Goal: Complete application form

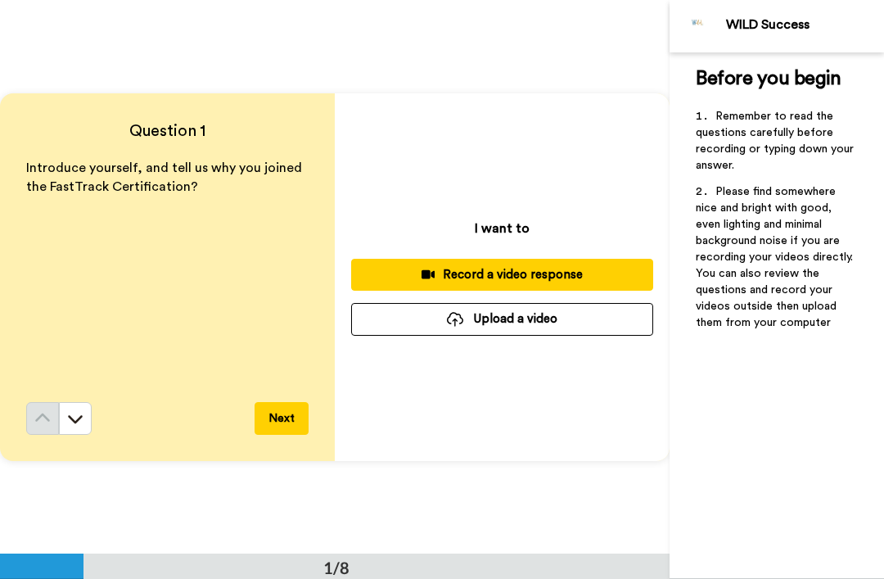
click at [536, 260] on button "Record a video response" at bounding box center [502, 275] width 302 height 32
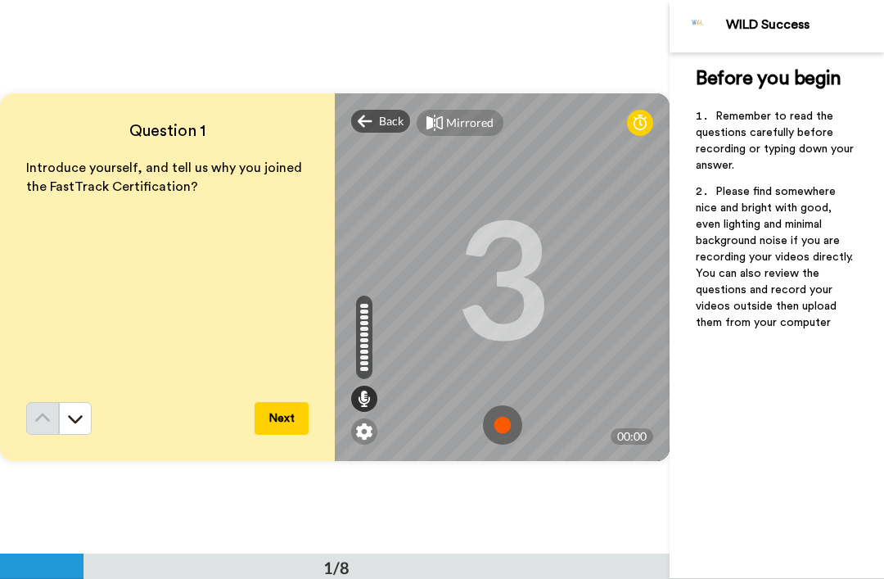
click at [506, 409] on img at bounding box center [502, 424] width 39 height 39
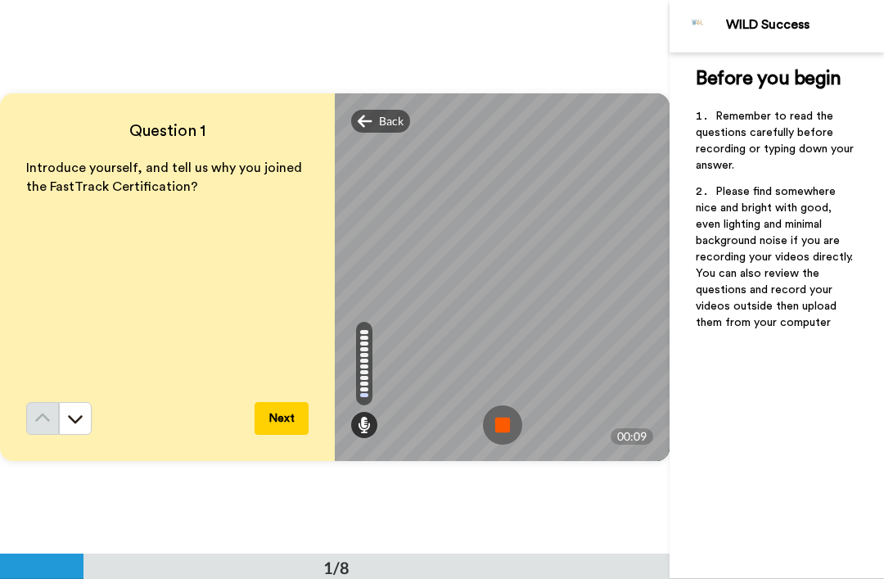
click at [519, 412] on img at bounding box center [502, 424] width 39 height 39
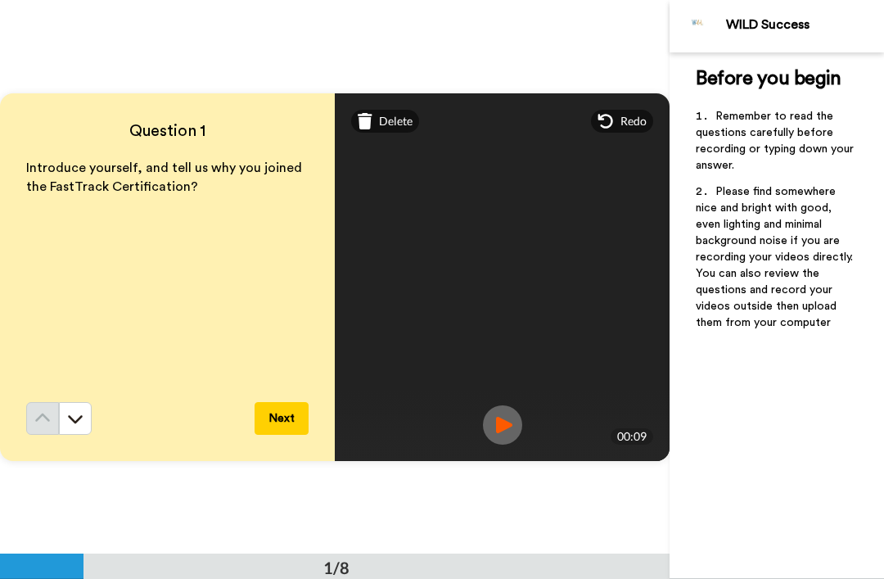
click at [283, 412] on button "Next" at bounding box center [282, 418] width 54 height 33
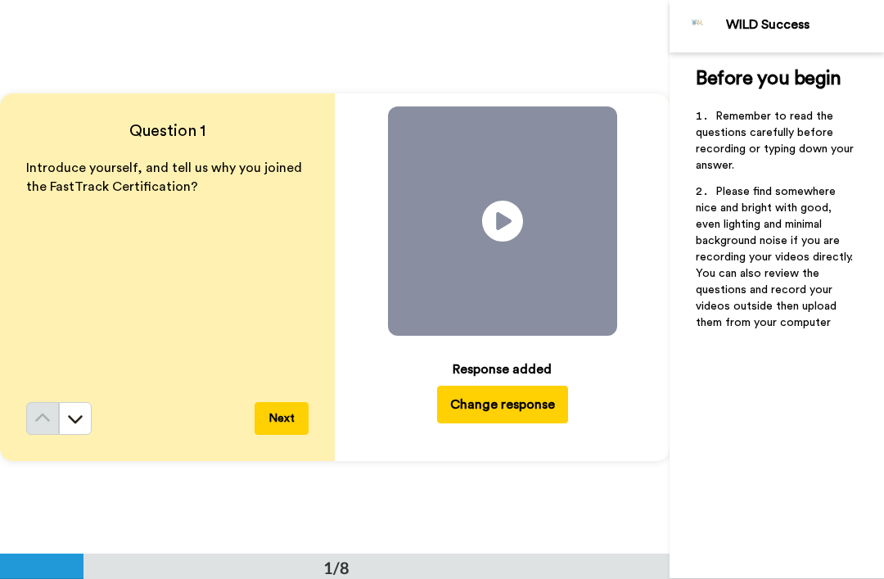
scroll to position [554, 0]
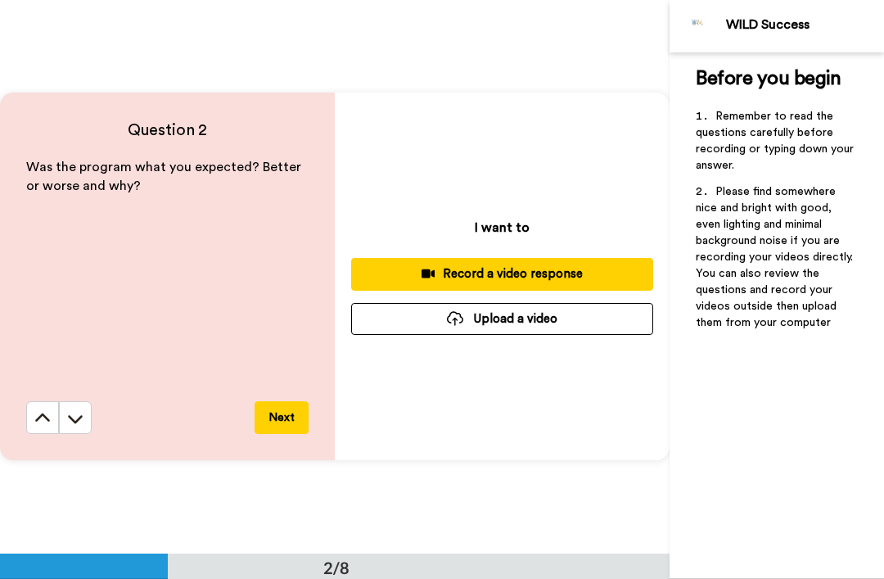
click at [529, 260] on button "Record a video response" at bounding box center [502, 274] width 302 height 32
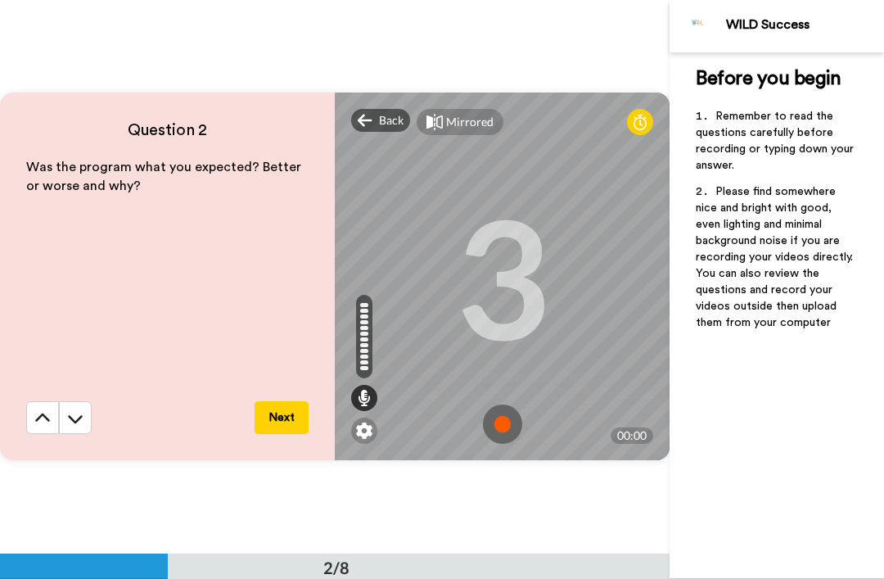
click at [510, 418] on img at bounding box center [502, 424] width 39 height 39
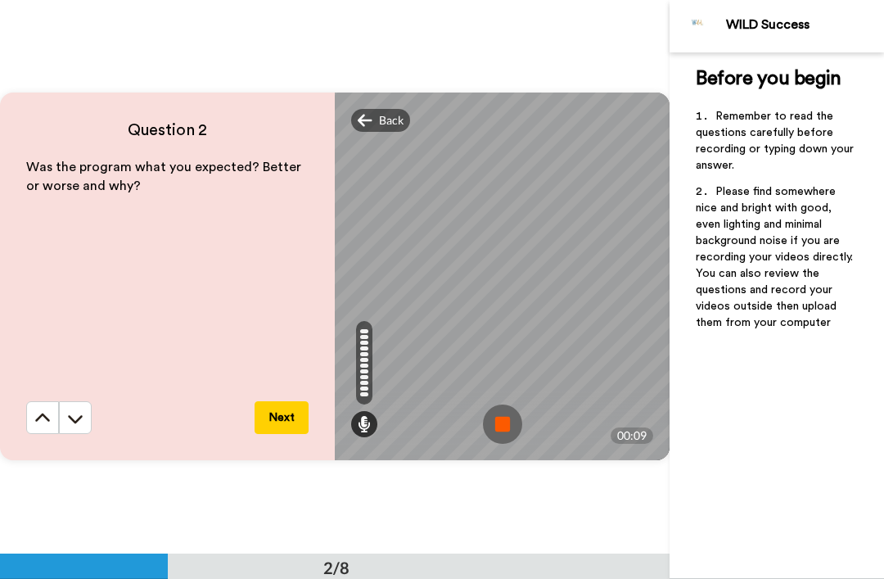
click at [511, 412] on img at bounding box center [502, 424] width 39 height 39
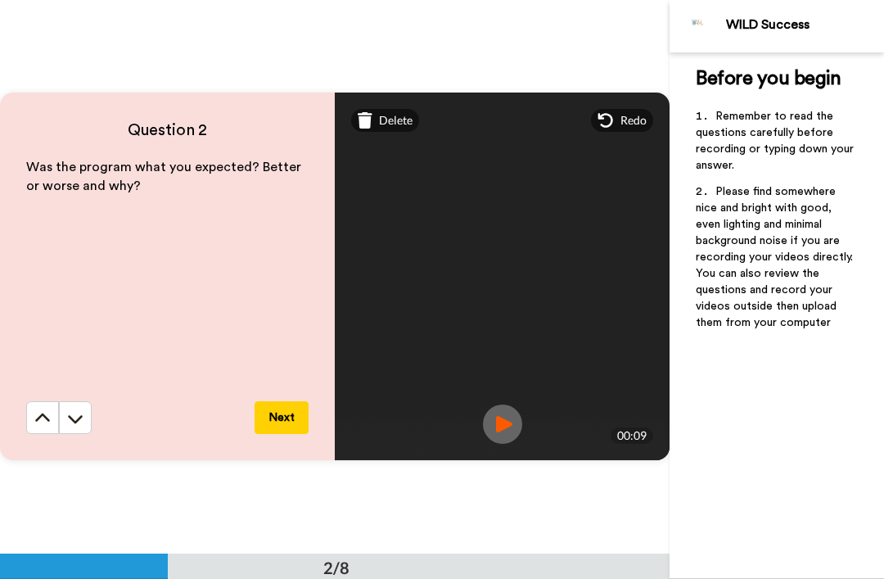
click at [286, 404] on button "Next" at bounding box center [282, 417] width 54 height 33
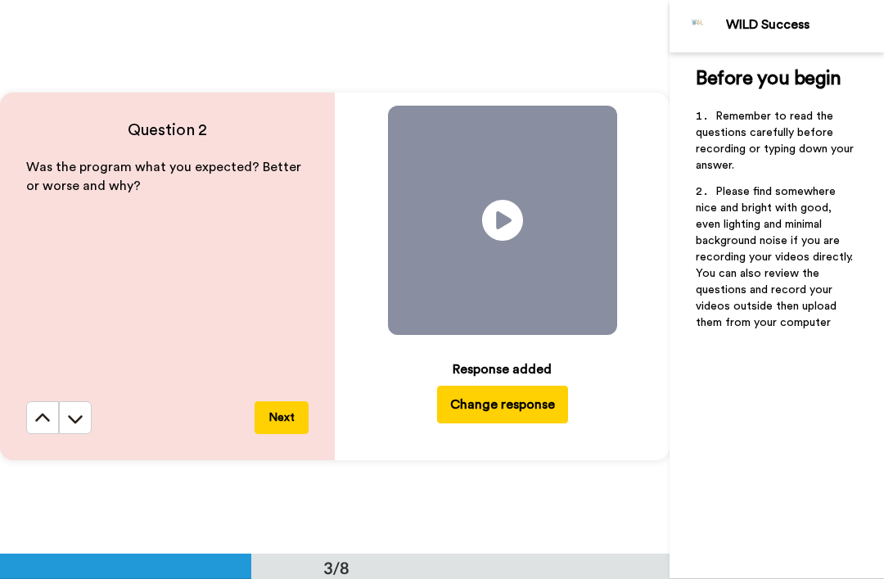
scroll to position [1108, 0]
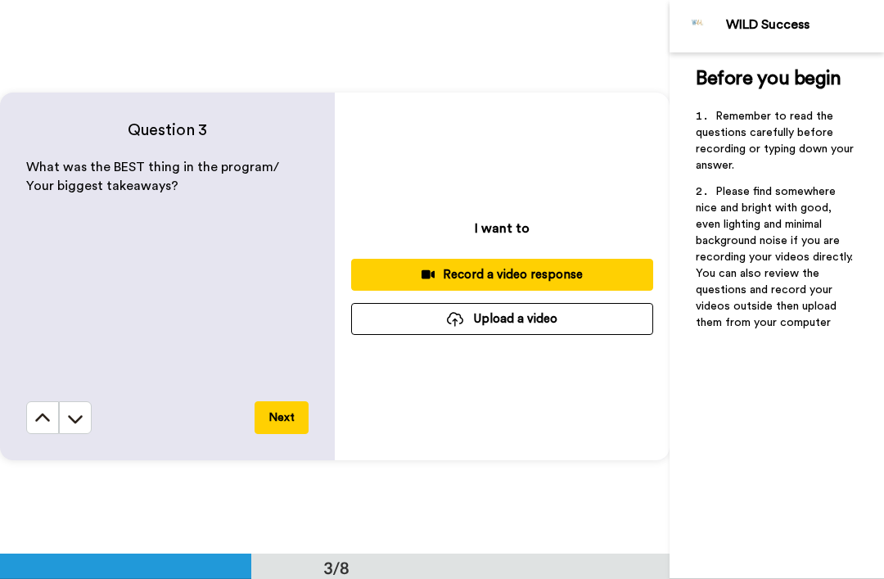
click at [488, 262] on button "Record a video response" at bounding box center [502, 275] width 302 height 32
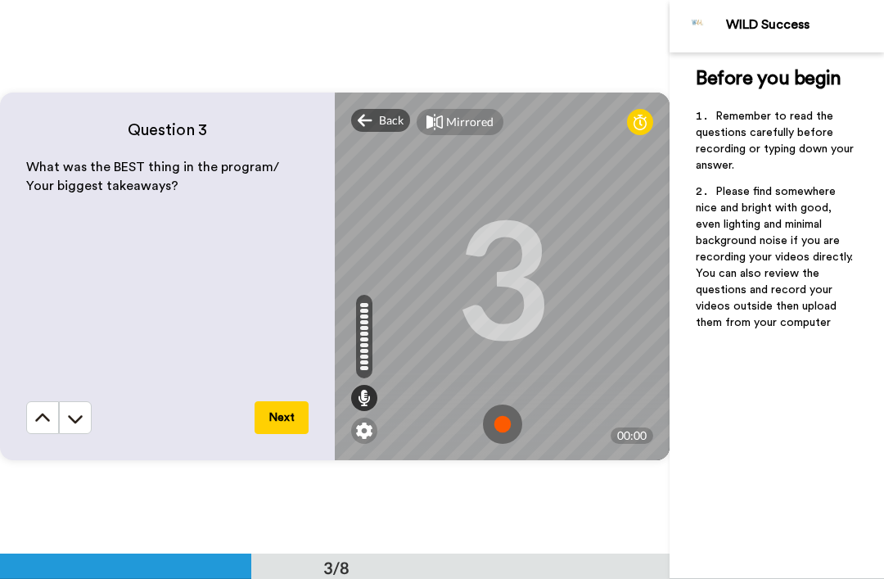
click at [509, 409] on img at bounding box center [502, 424] width 39 height 39
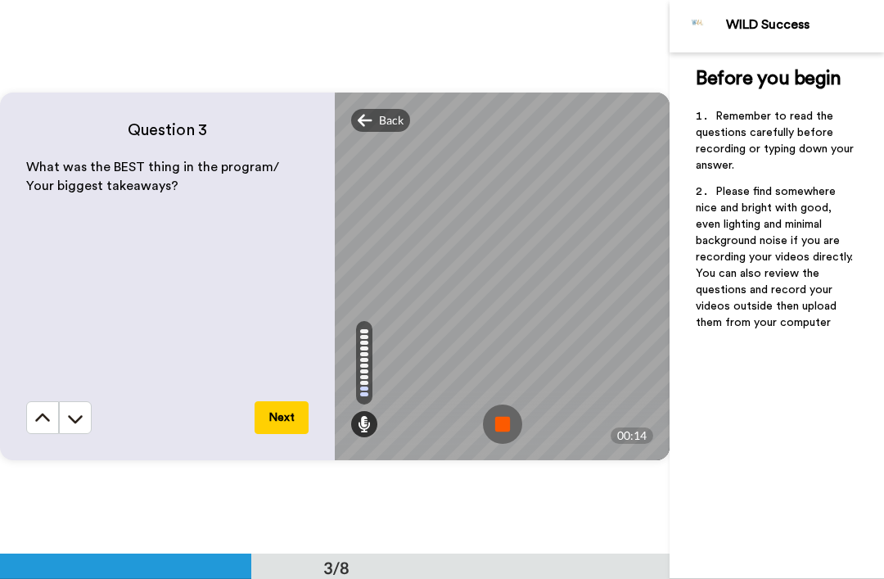
click at [513, 409] on img at bounding box center [502, 424] width 39 height 39
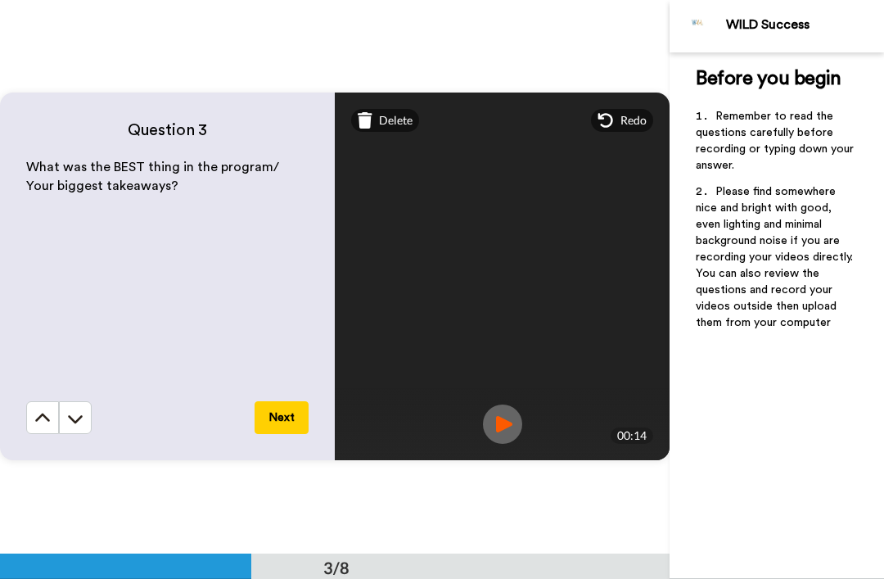
click at [287, 404] on button "Next" at bounding box center [282, 417] width 54 height 33
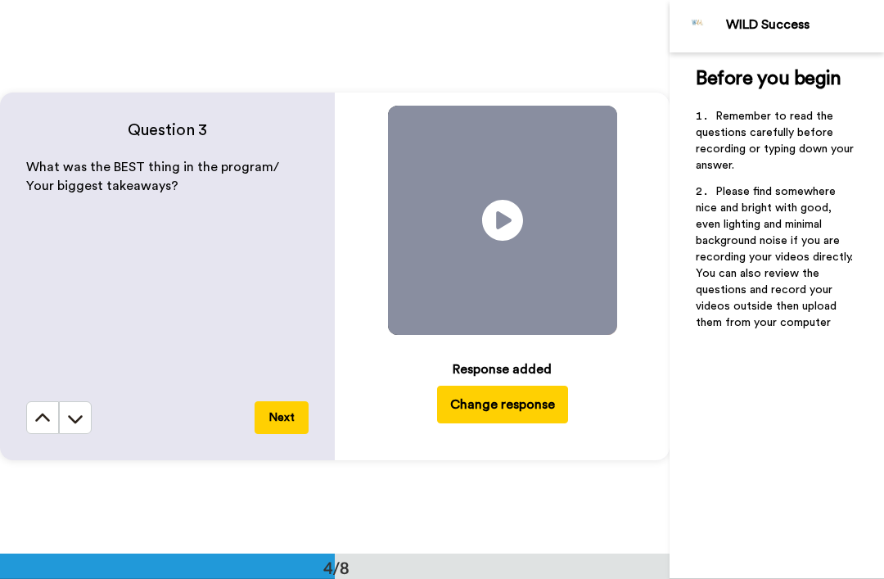
scroll to position [1662, 0]
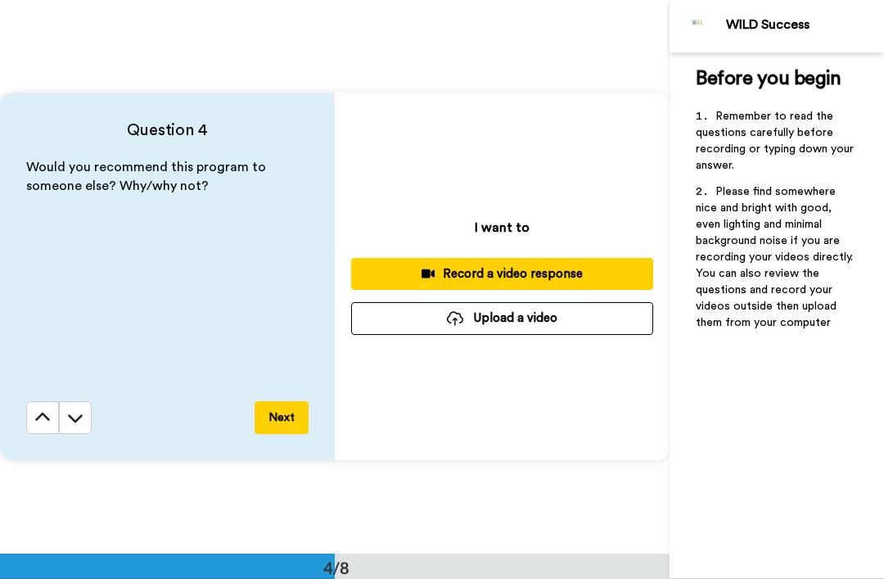
click at [525, 259] on button "Record a video response" at bounding box center [502, 274] width 302 height 32
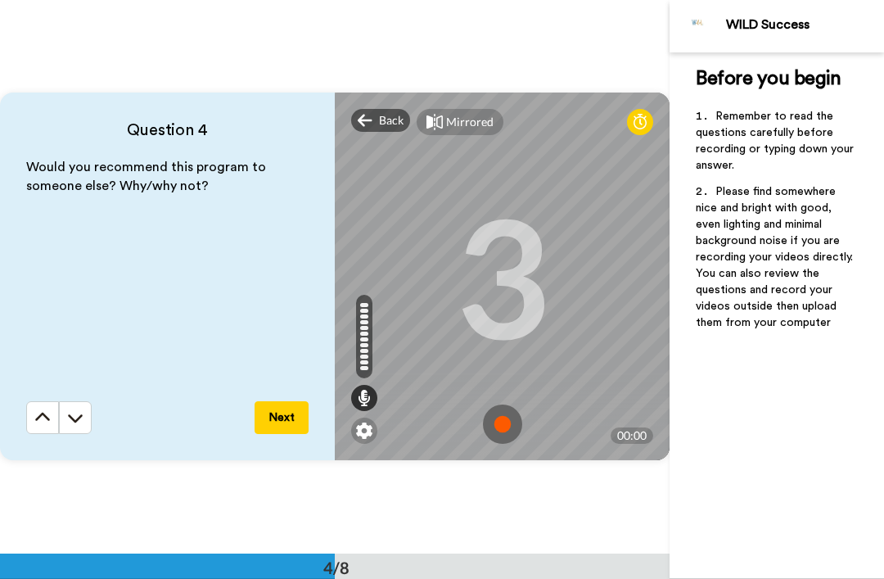
click at [512, 410] on img at bounding box center [502, 424] width 39 height 39
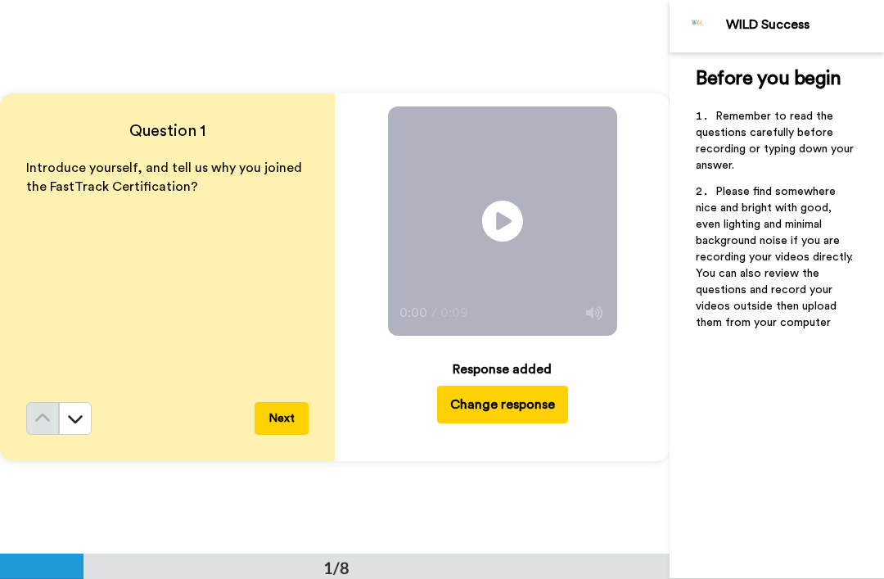
click at [107, 400] on div "Introduce yourself, and tell us why you joined the FastTrack Certification?" at bounding box center [167, 280] width 283 height 243
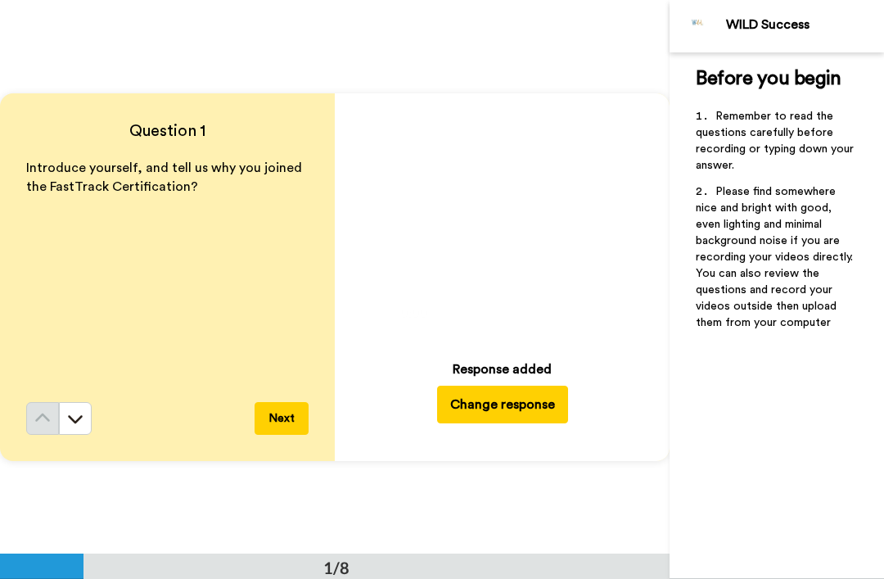
click at [80, 412] on icon at bounding box center [75, 418] width 16 height 16
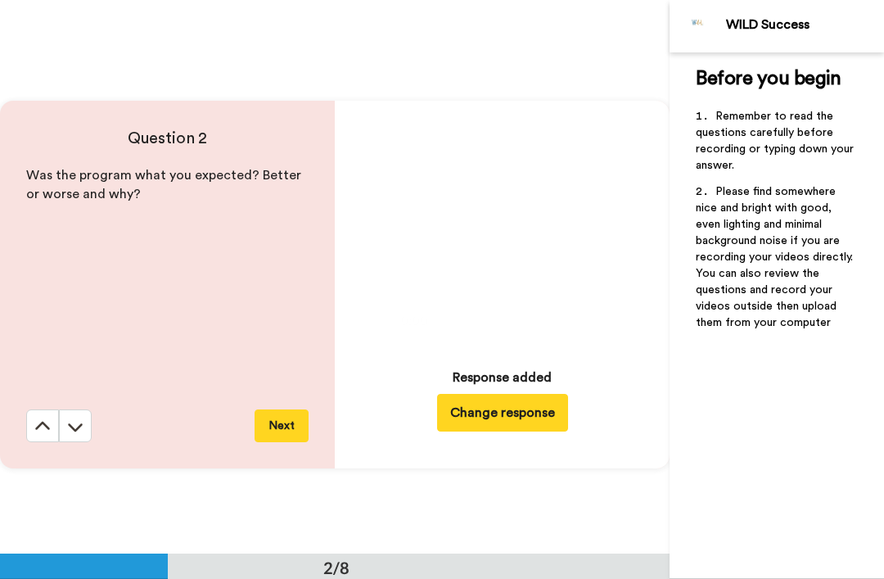
scroll to position [554, 0]
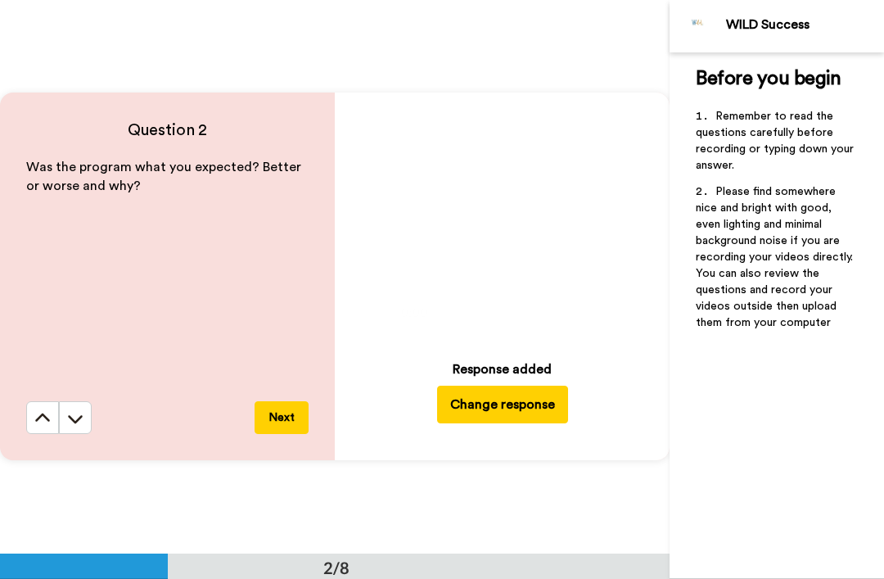
click at [86, 412] on button at bounding box center [75, 417] width 33 height 33
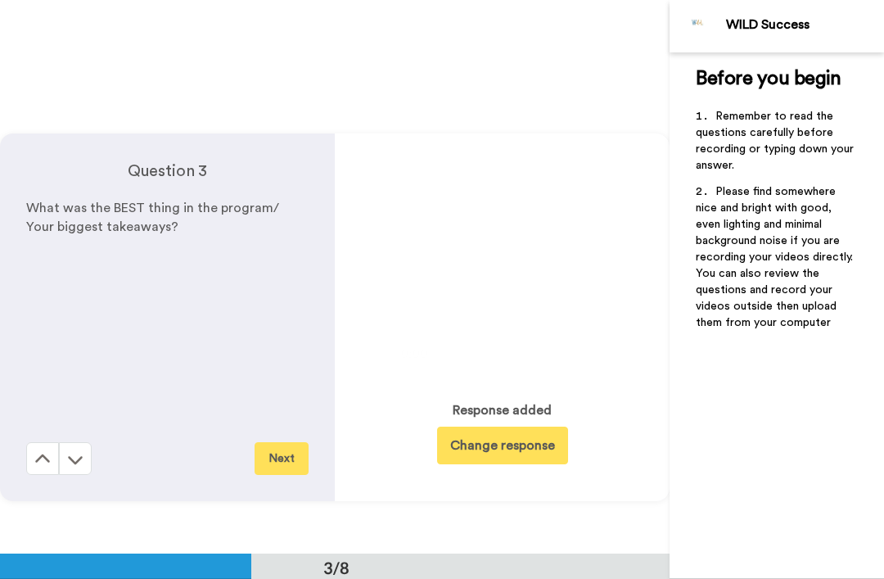
scroll to position [1108, 0]
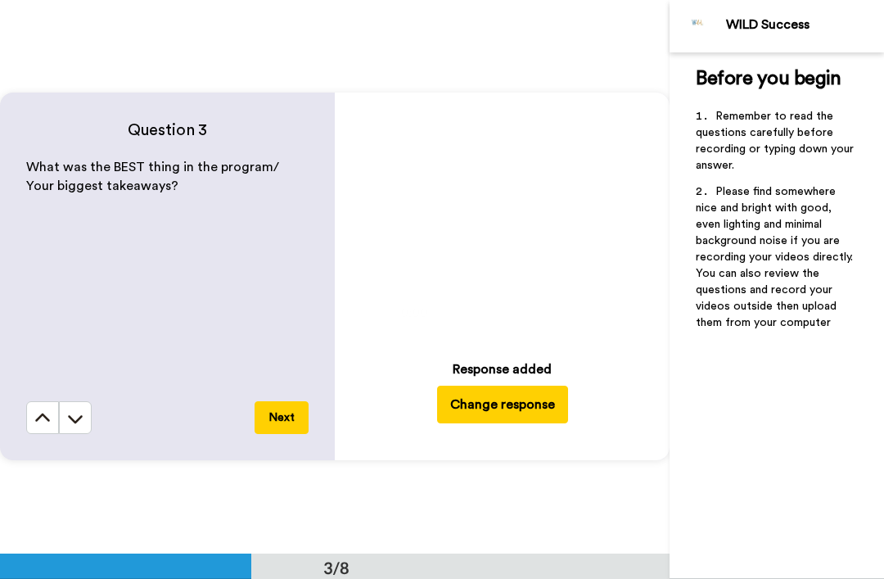
click at [86, 413] on button at bounding box center [75, 417] width 33 height 33
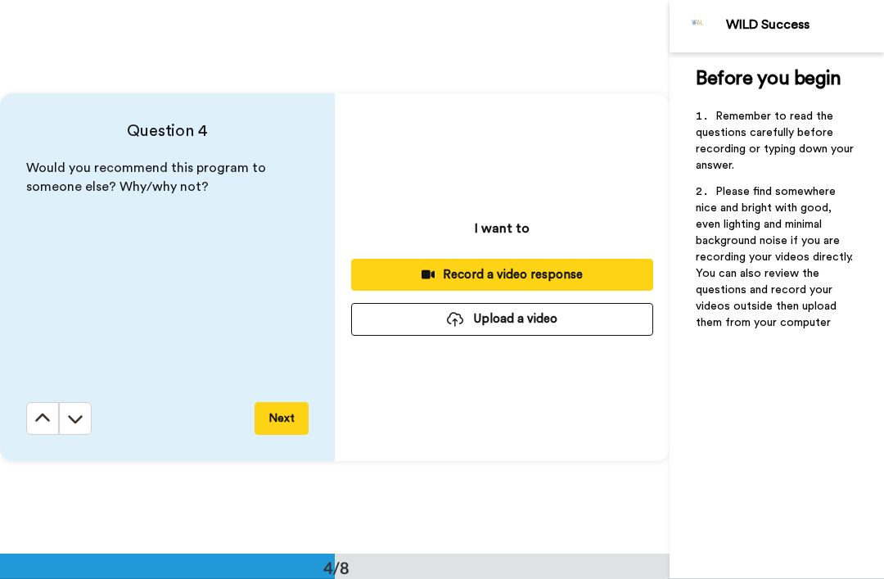
scroll to position [1662, 0]
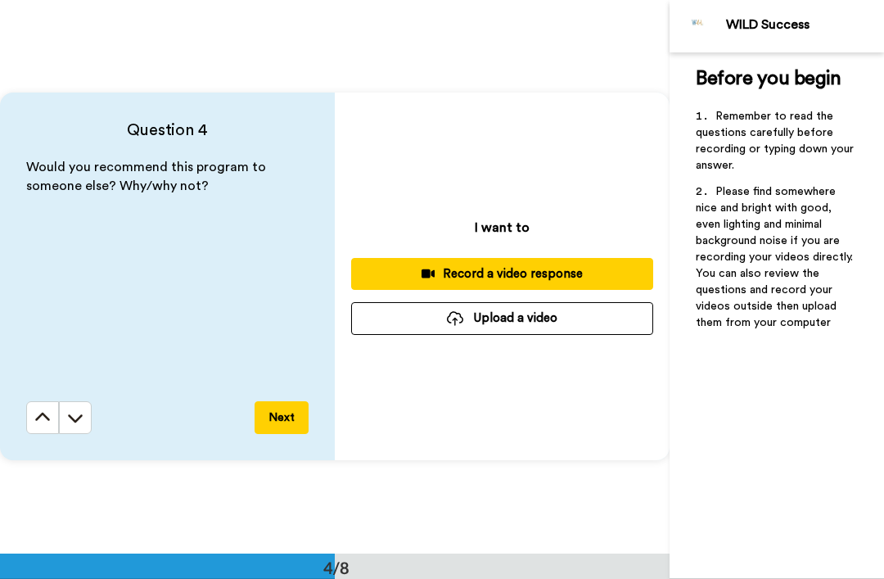
click at [538, 266] on div "Record a video response" at bounding box center [502, 273] width 276 height 17
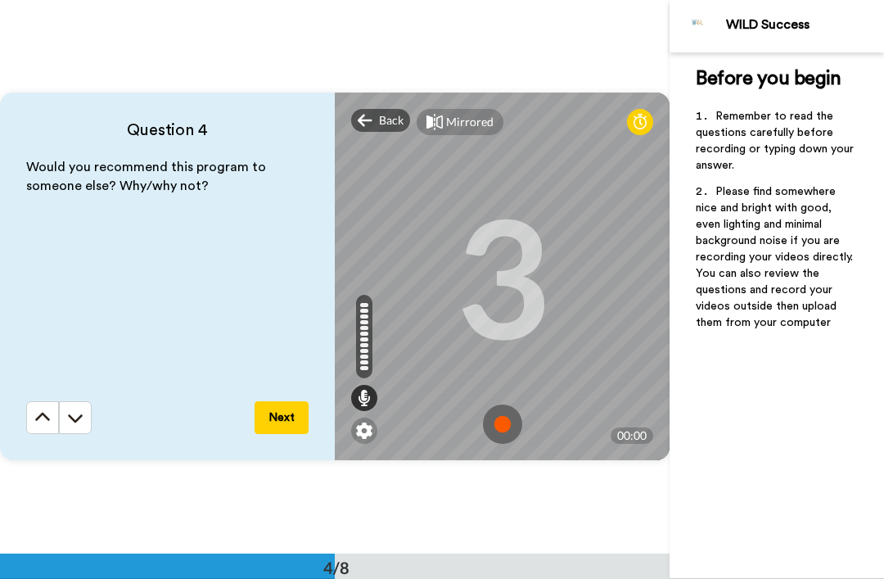
click at [516, 409] on img at bounding box center [502, 424] width 39 height 39
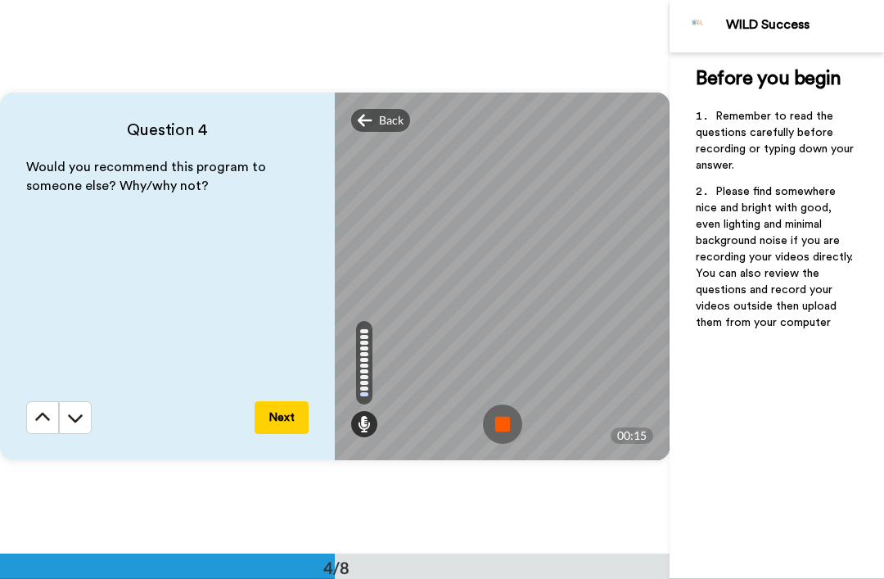
click at [509, 405] on img at bounding box center [502, 424] width 39 height 39
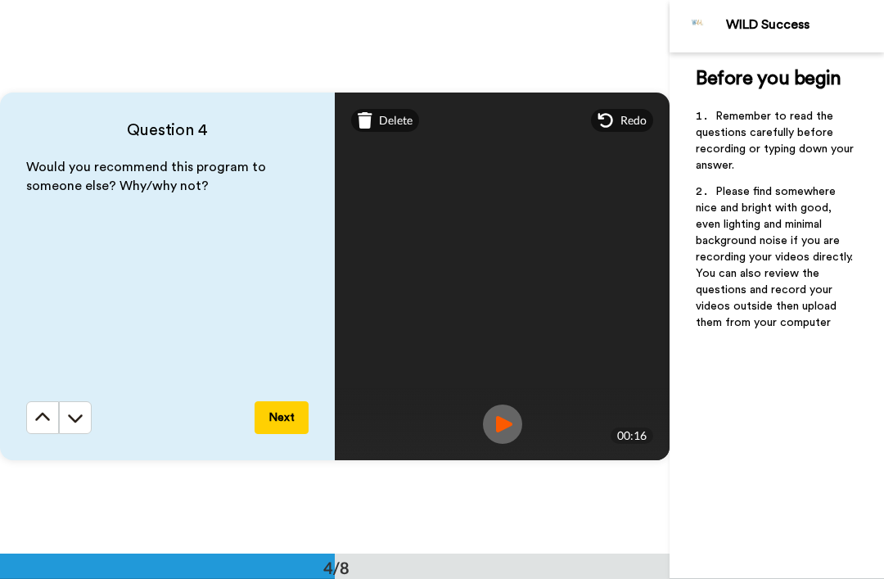
click at [282, 395] on div "Would you recommend this program to someone else? Why/why not?" at bounding box center [167, 279] width 283 height 243
click at [284, 409] on button "Next" at bounding box center [282, 417] width 54 height 33
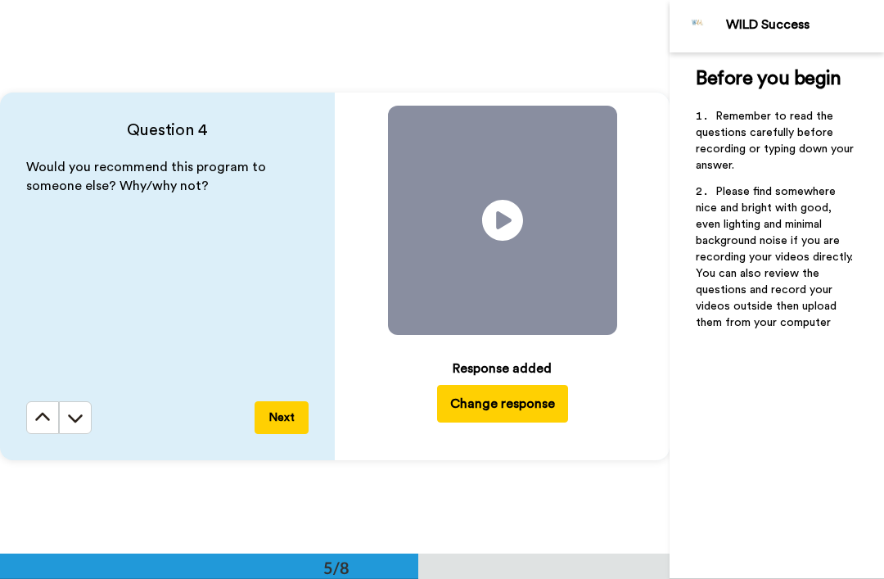
scroll to position [2216, 0]
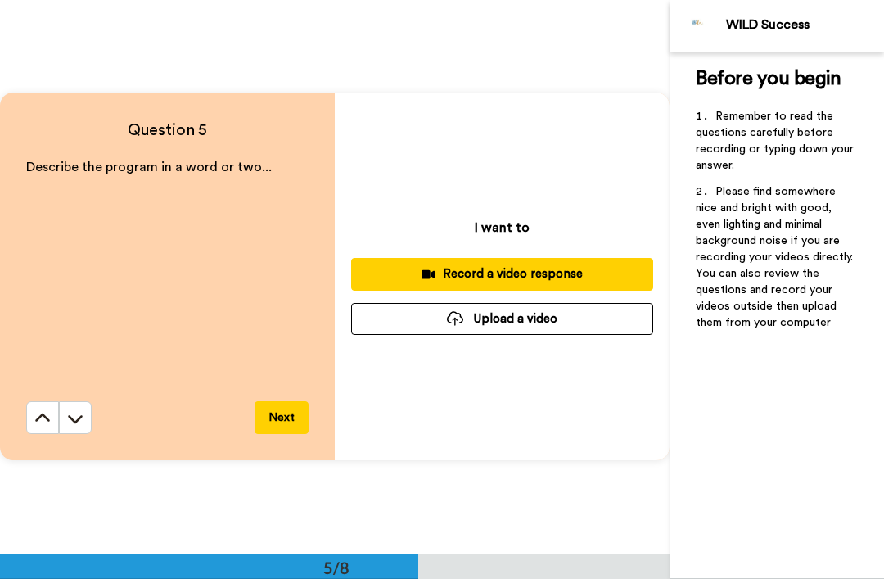
click at [507, 262] on button "Record a video response" at bounding box center [502, 274] width 302 height 32
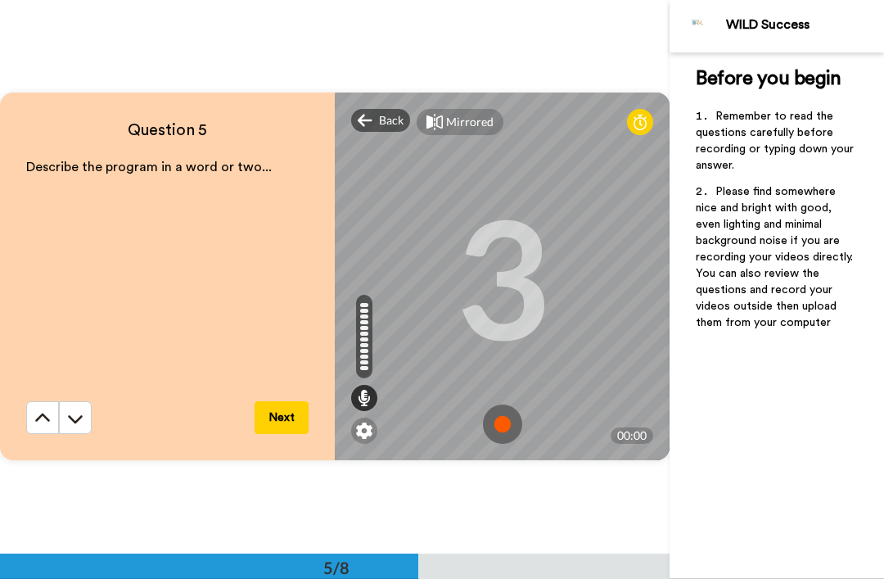
click at [511, 412] on img at bounding box center [502, 424] width 39 height 39
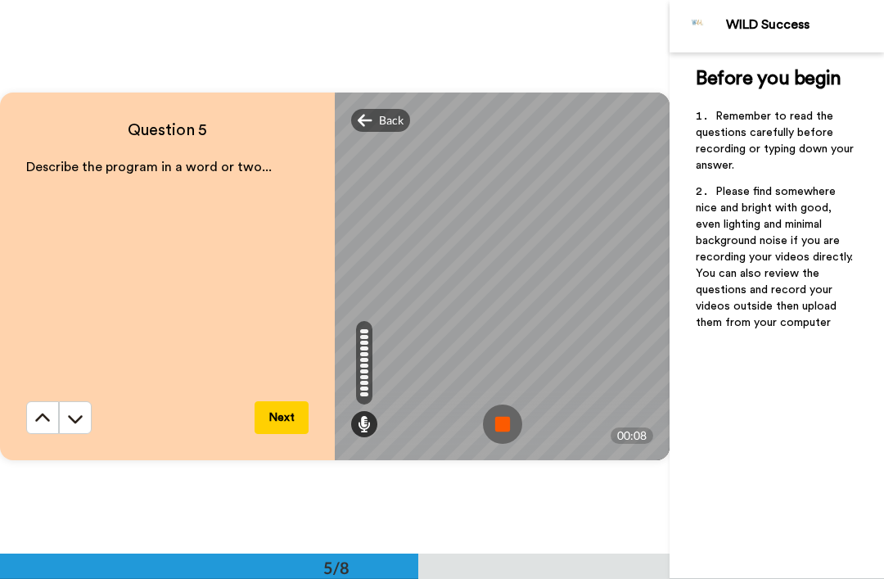
click at [503, 407] on img at bounding box center [502, 424] width 39 height 39
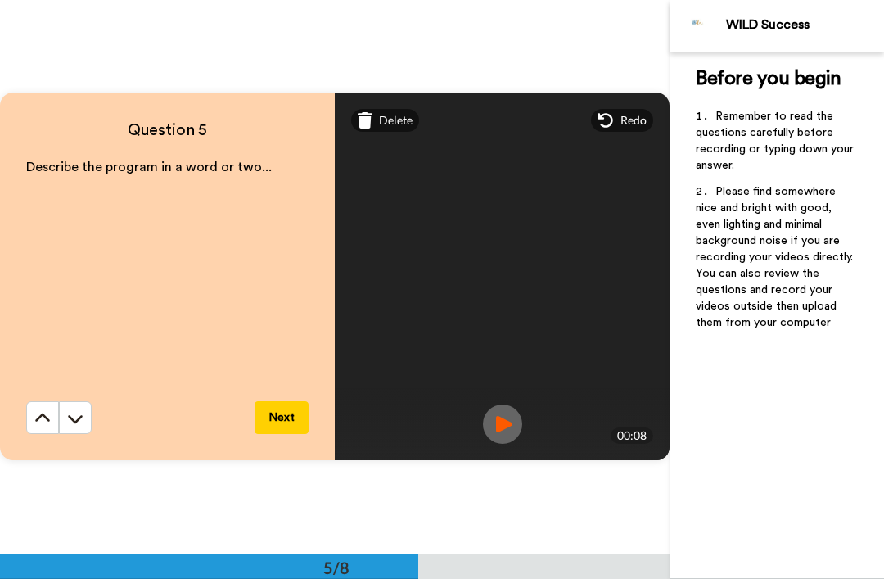
click at [288, 414] on button "Next" at bounding box center [282, 417] width 54 height 33
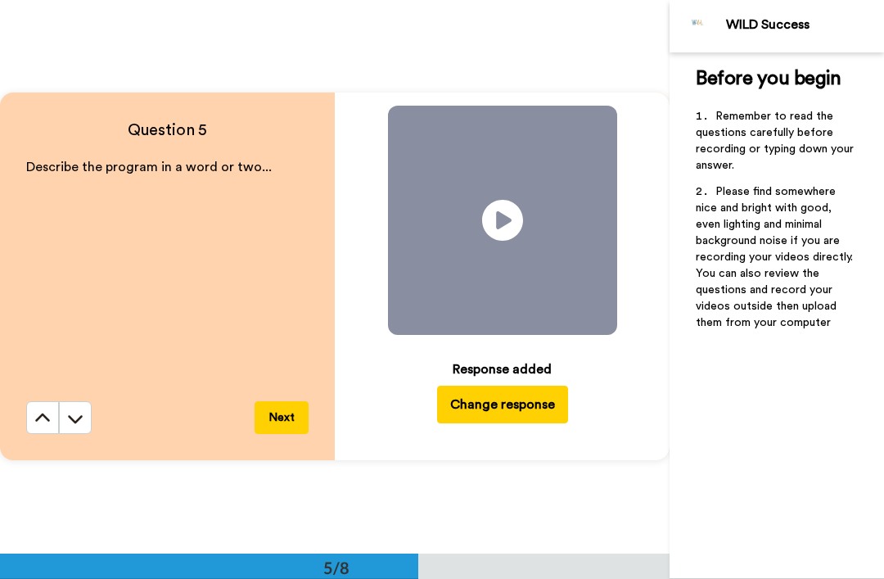
scroll to position [2770, 0]
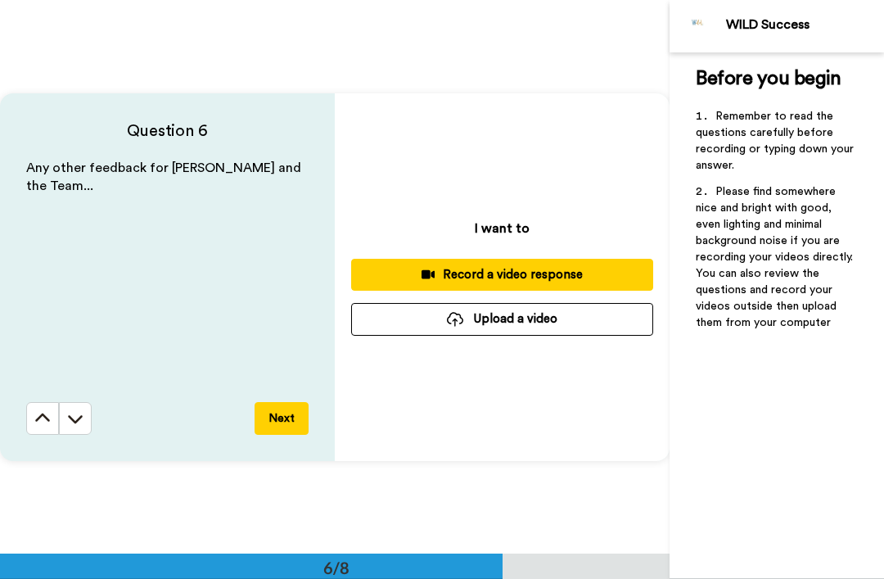
click at [509, 269] on div "Record a video response" at bounding box center [502, 274] width 276 height 17
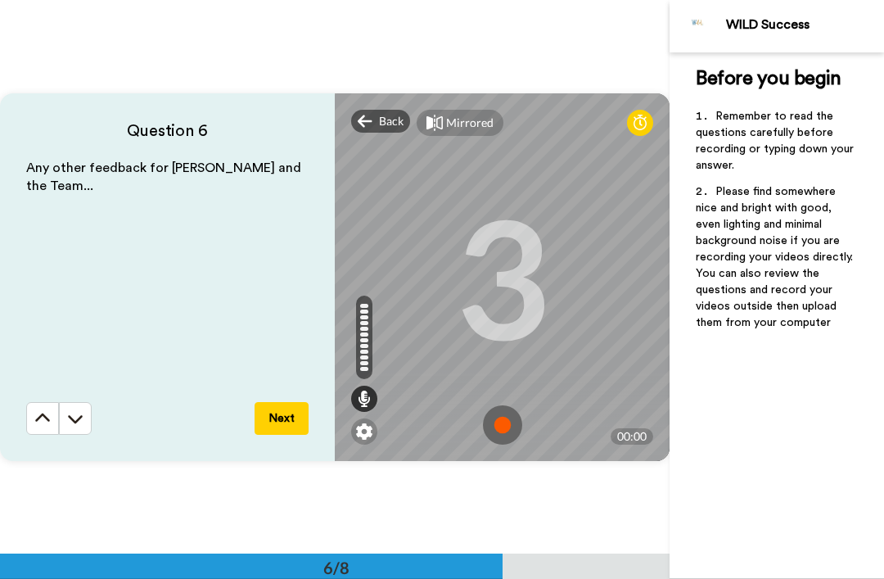
click at [508, 409] on img at bounding box center [502, 424] width 39 height 39
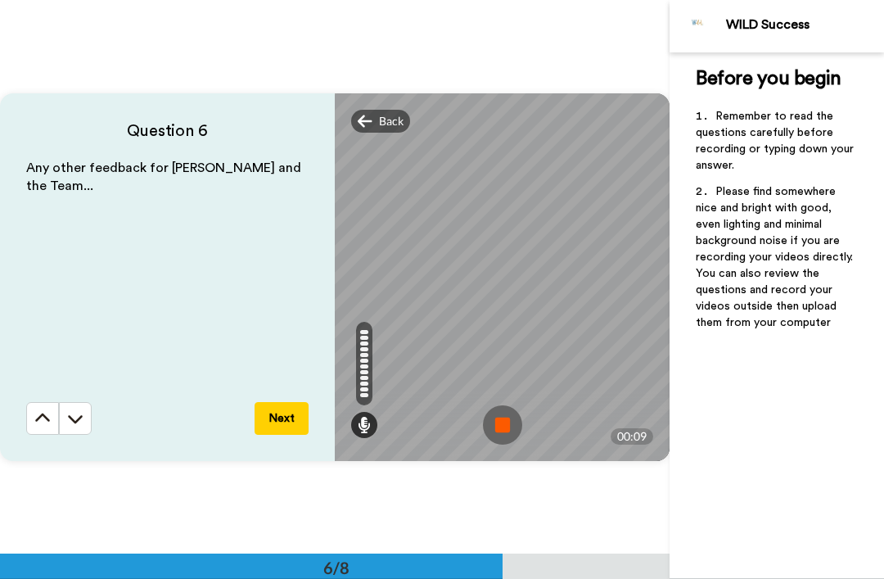
click at [509, 406] on img at bounding box center [502, 424] width 39 height 39
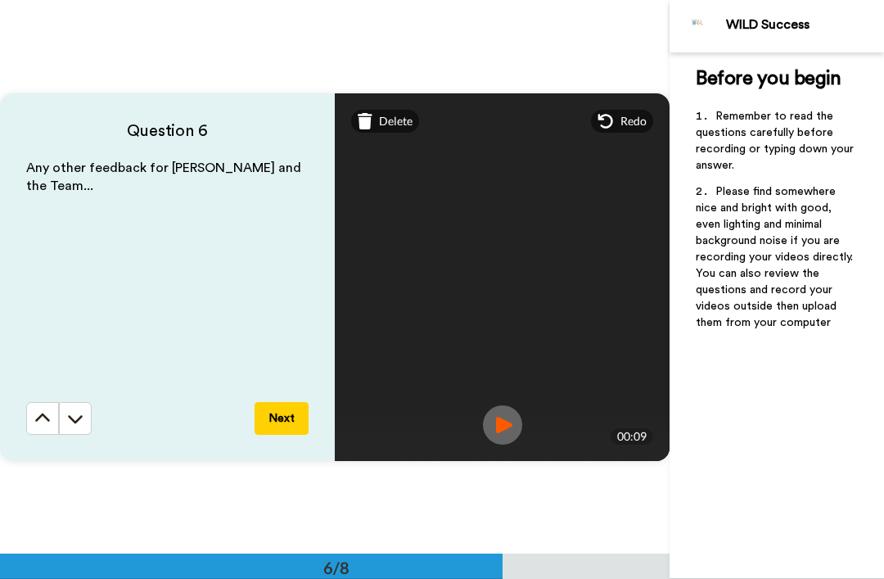
click at [296, 402] on button "Next" at bounding box center [282, 418] width 54 height 33
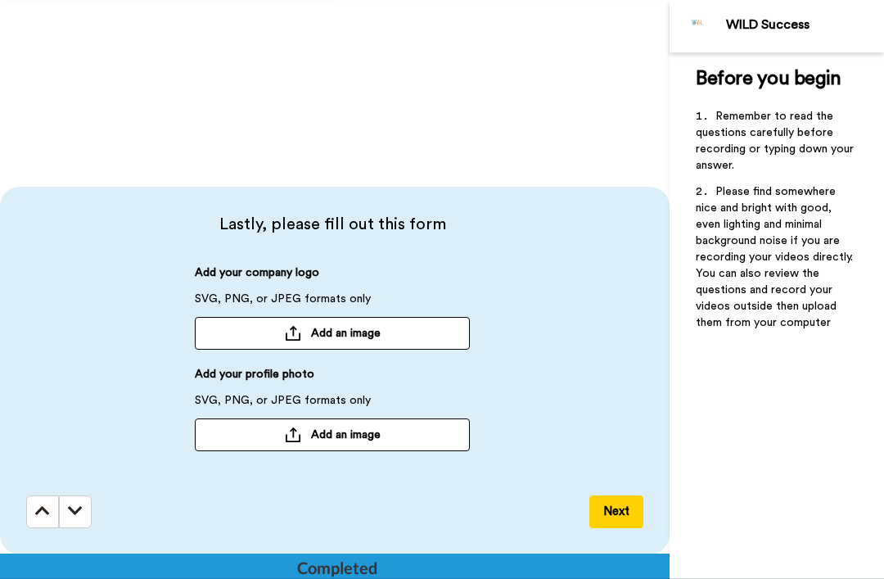
scroll to position [3308, 0]
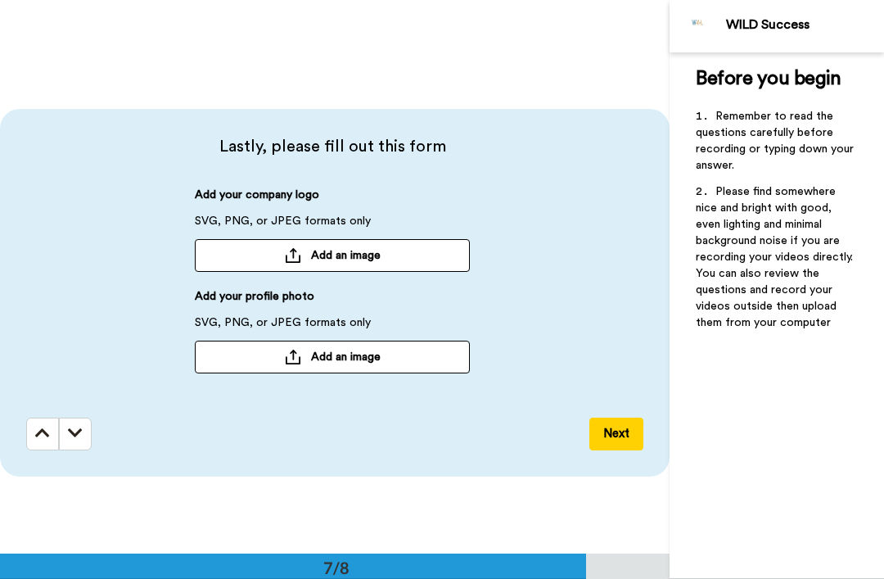
click at [379, 253] on span "Add an image" at bounding box center [346, 255] width 70 height 16
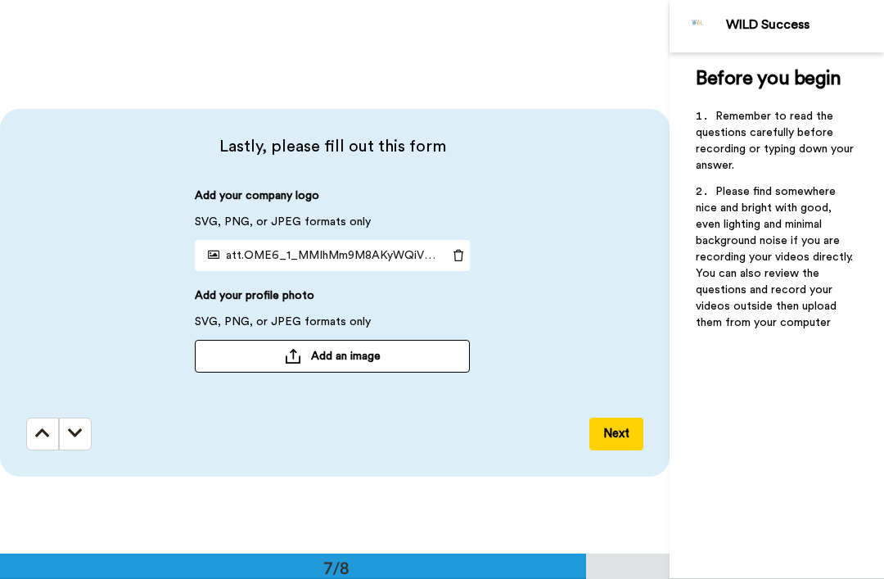
click at [321, 351] on span "Add an image" at bounding box center [346, 356] width 70 height 16
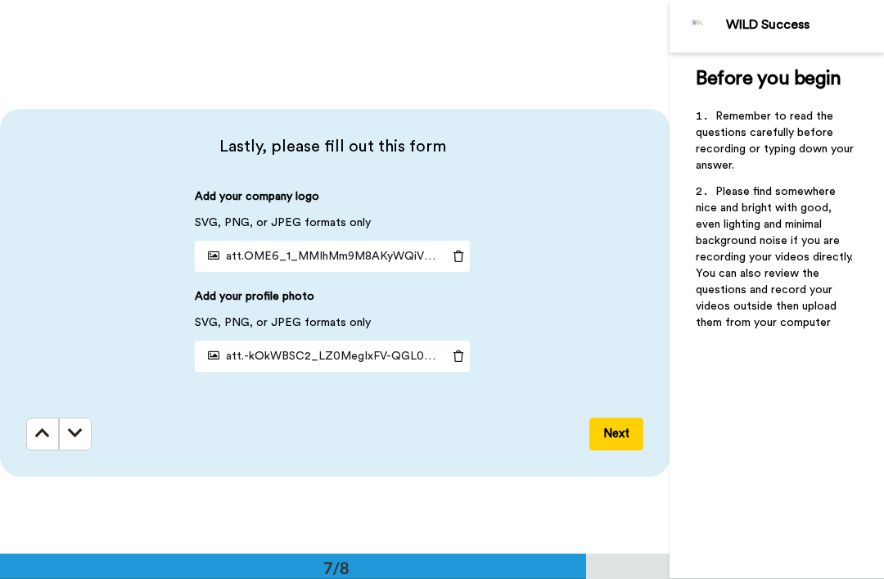
click at [614, 426] on button "Next" at bounding box center [617, 434] width 54 height 33
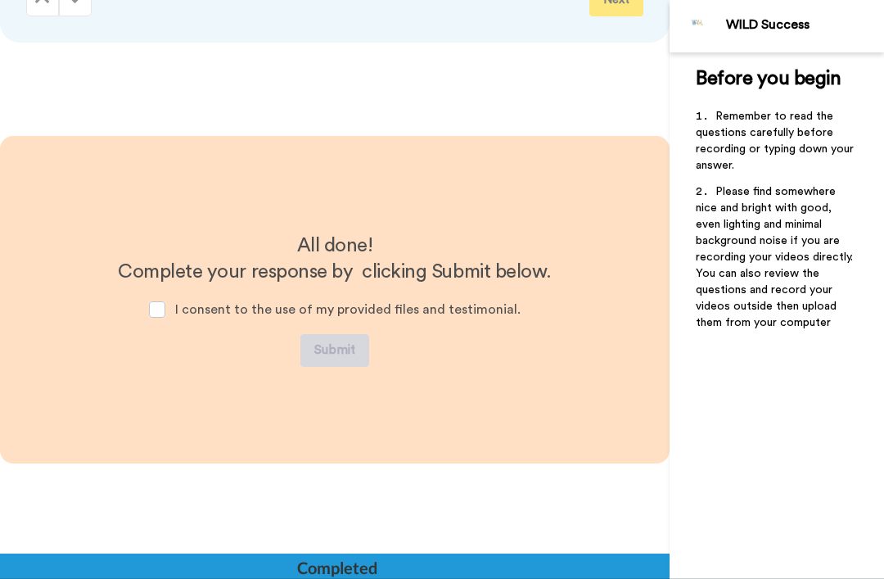
scroll to position [3765, 0]
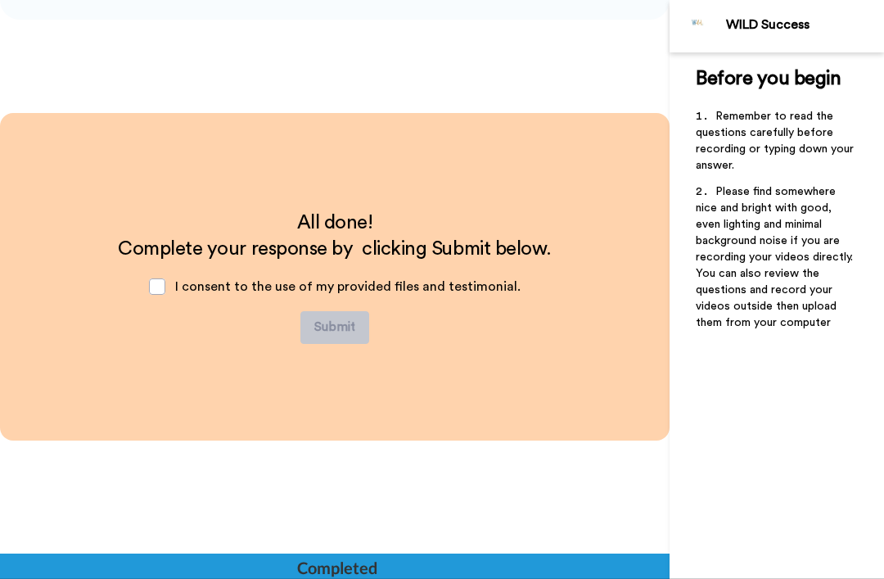
click at [165, 281] on span at bounding box center [157, 286] width 16 height 16
click at [351, 319] on button "Submit" at bounding box center [335, 327] width 69 height 33
